Goal: Task Accomplishment & Management: Manage account settings

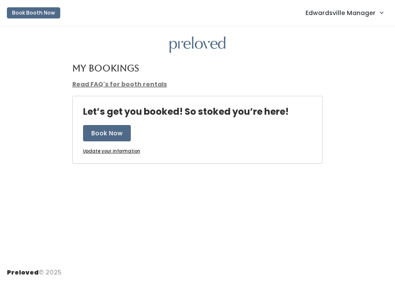
click at [353, 12] on span "Edwardsville Manager" at bounding box center [340, 12] width 70 height 9
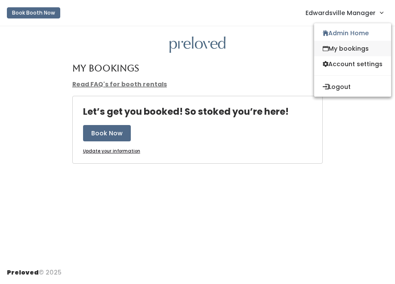
click at [344, 47] on link "My bookings" at bounding box center [352, 48] width 77 height 15
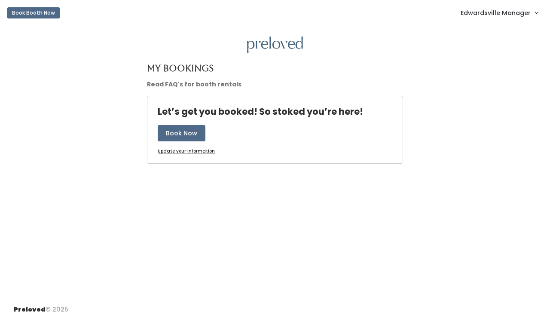
click at [394, 11] on span "Edwardsville Manager" at bounding box center [496, 12] width 70 height 9
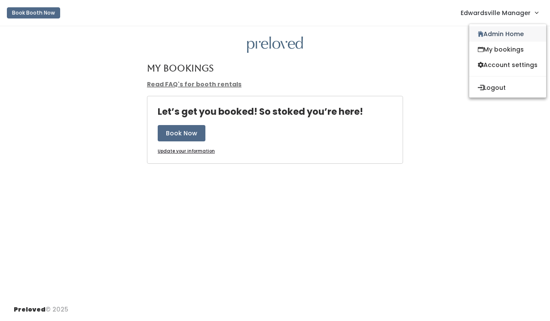
click at [394, 32] on link "Admin Home" at bounding box center [507, 33] width 77 height 15
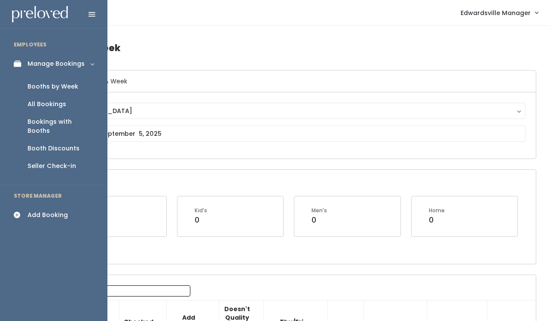
click at [55, 144] on div "Booth Discounts" at bounding box center [54, 148] width 52 height 9
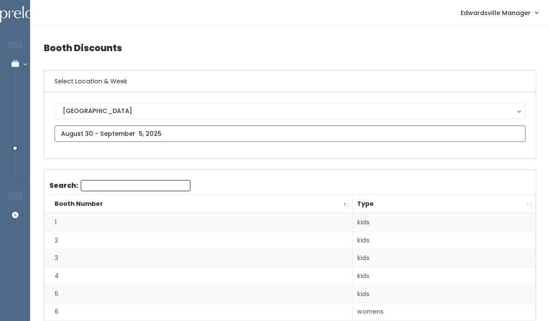
click at [138, 135] on input "text" at bounding box center [290, 134] width 471 height 16
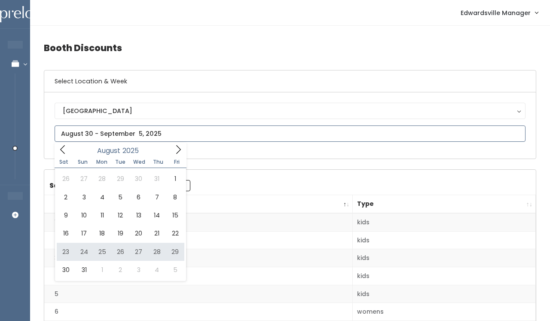
type input "August 23 to August 29"
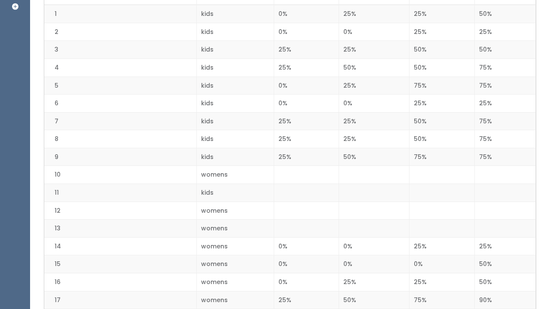
scroll to position [211, 0]
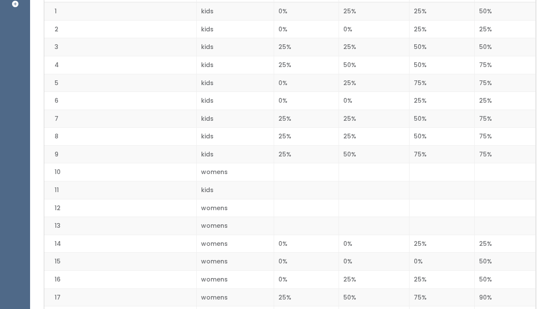
click at [137, 87] on td "5" at bounding box center [120, 83] width 153 height 18
drag, startPoint x: 137, startPoint y: 87, endPoint x: 154, endPoint y: 91, distance: 17.2
click at [148, 89] on td "5" at bounding box center [120, 83] width 153 height 18
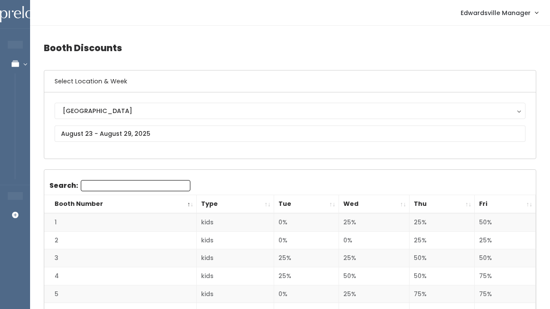
scroll to position [0, 0]
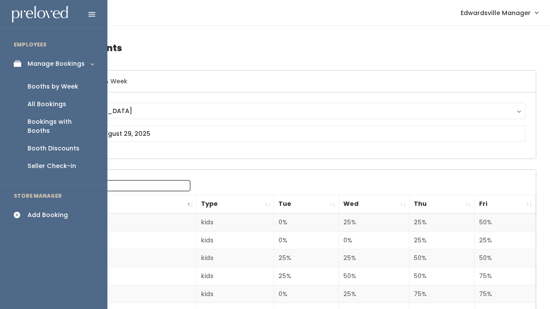
click at [61, 103] on div "All Bookings" at bounding box center [47, 104] width 39 height 9
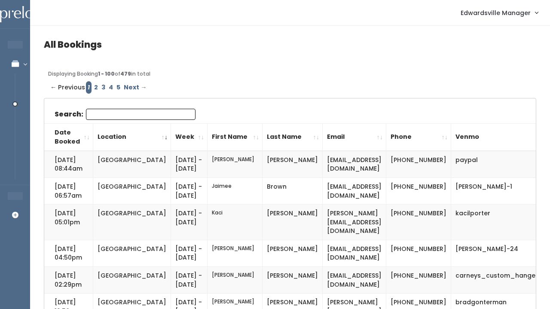
click at [306, 8] on div "Edwardsville Manager Admin Home My bookings Account settings Logout" at bounding box center [292, 12] width 510 height 18
